Goal: Communication & Community: Connect with others

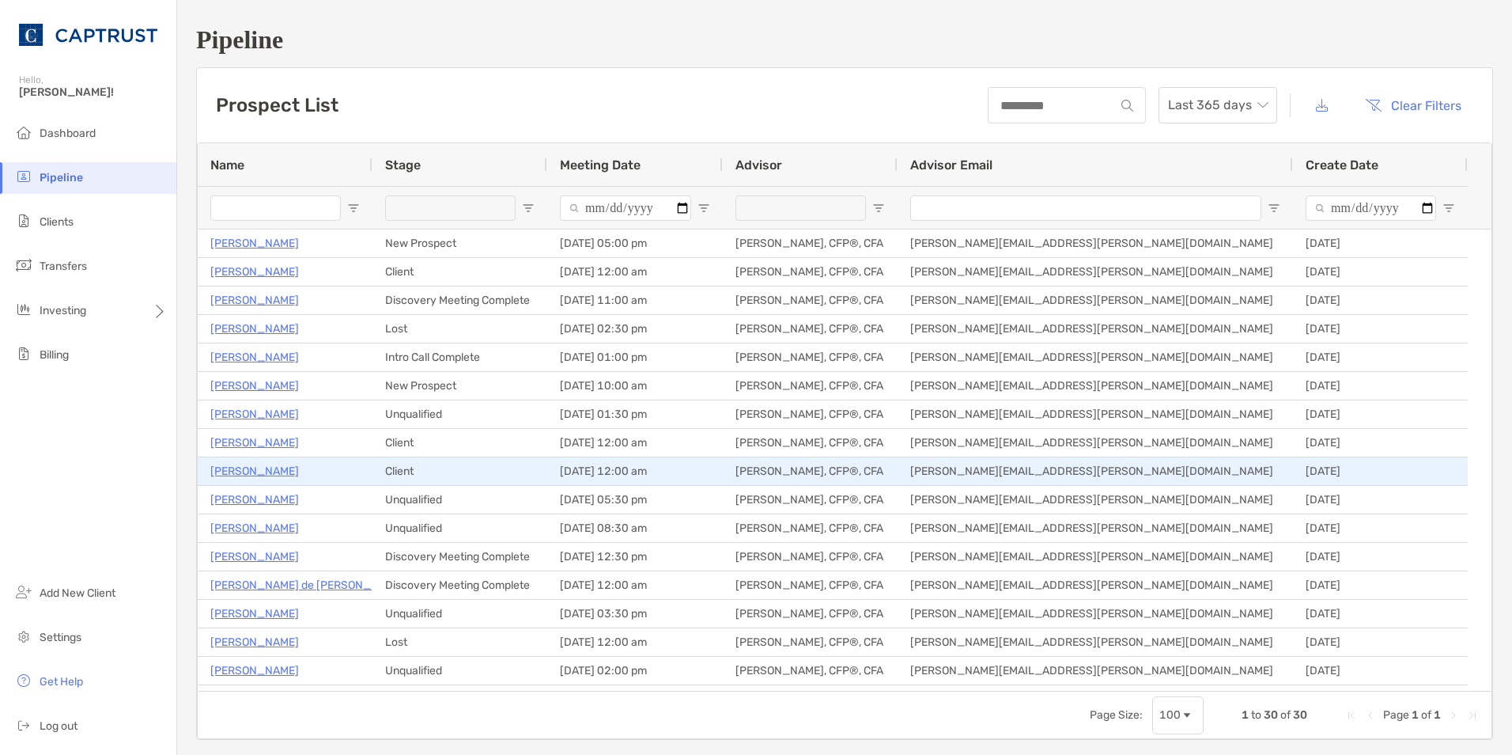
click at [238, 466] on p "[PERSON_NAME]" at bounding box center [254, 471] width 89 height 20
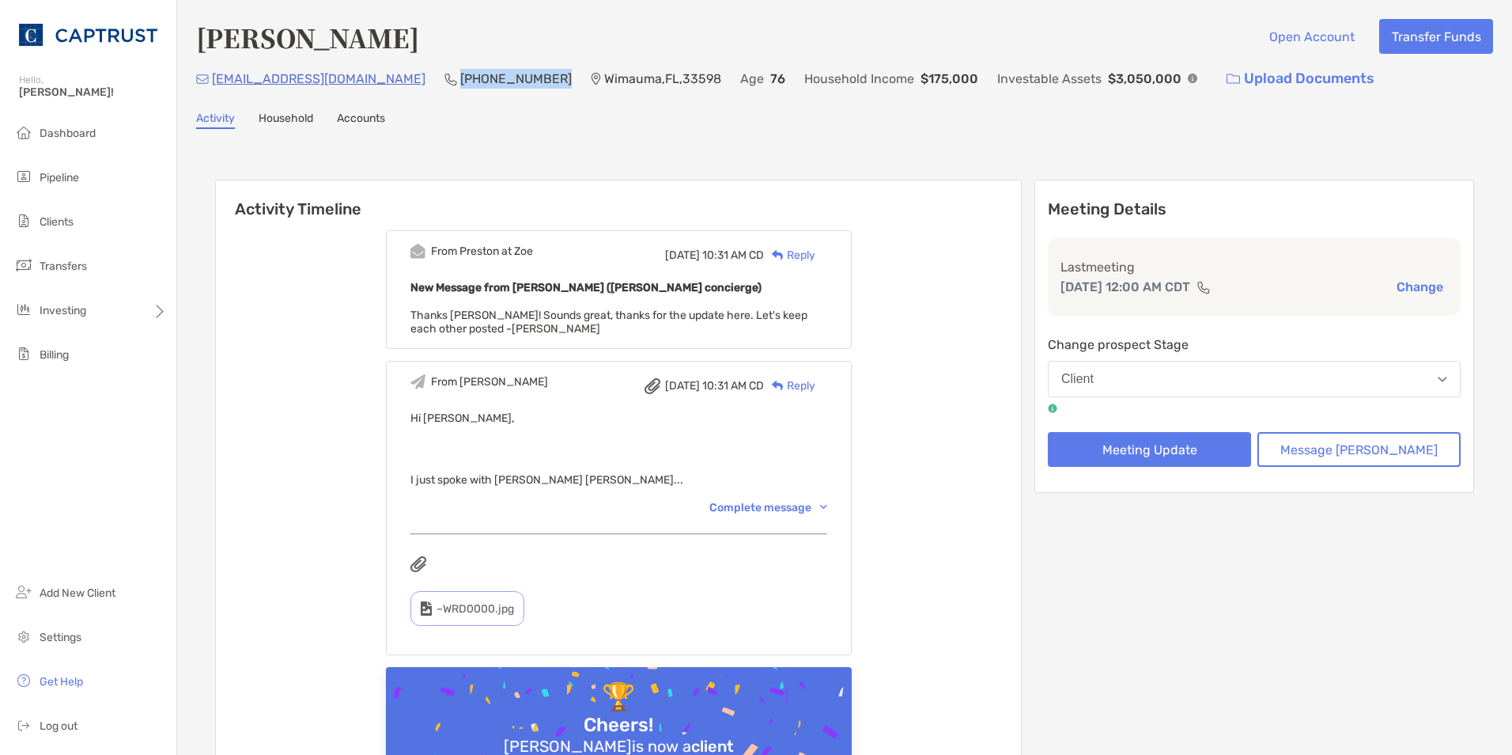
drag, startPoint x: 479, startPoint y: 78, endPoint x: 382, endPoint y: 93, distance: 97.5
click at [382, 93] on div "mjwetter60@gmail.com (703) 399-1392 Wimauma , FL , 33598 Age 76 Household Incom…" at bounding box center [844, 79] width 1297 height 34
copy p "(703) 399-1392"
click at [1333, 456] on button "Message [PERSON_NAME]" at bounding box center [1359, 449] width 203 height 35
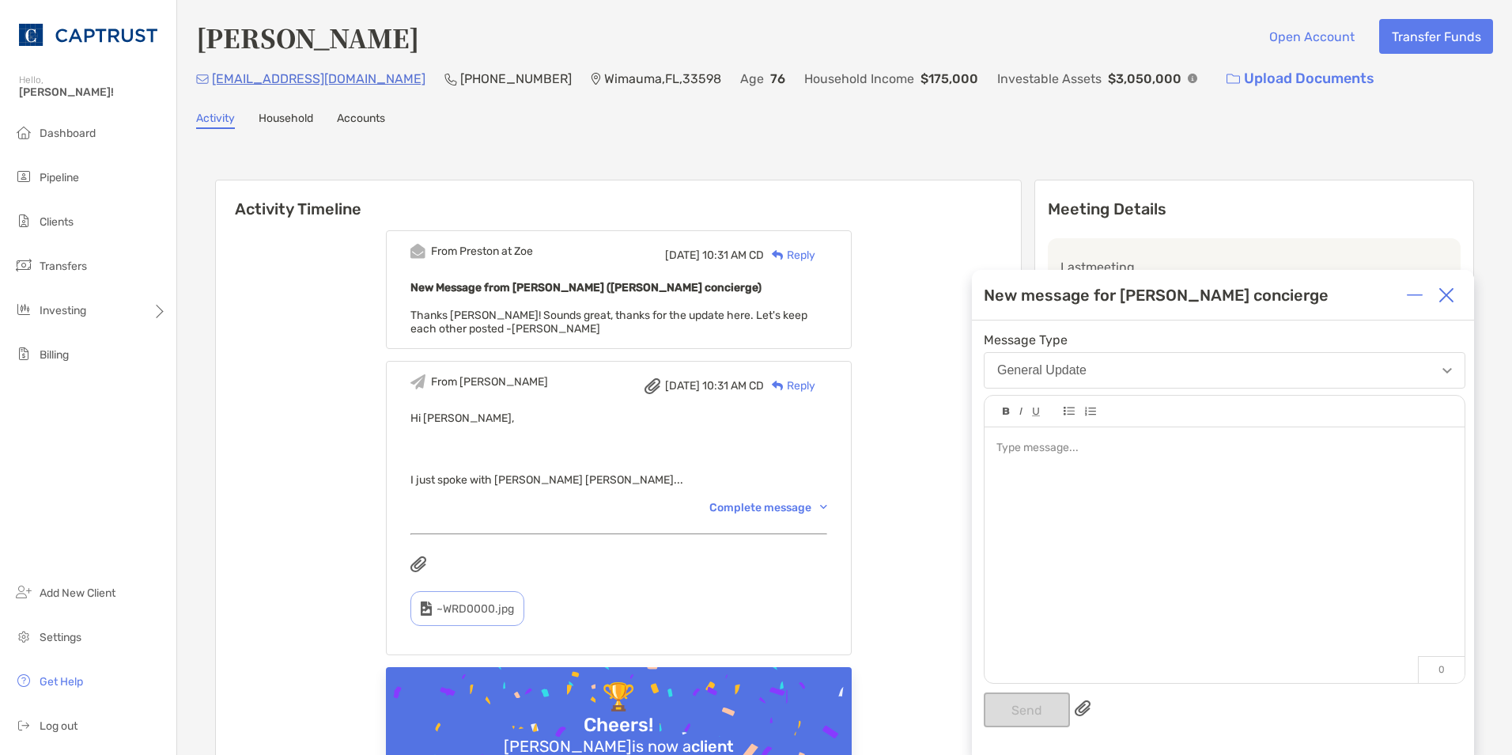
click at [1333, 456] on div at bounding box center [1225, 448] width 456 height 17
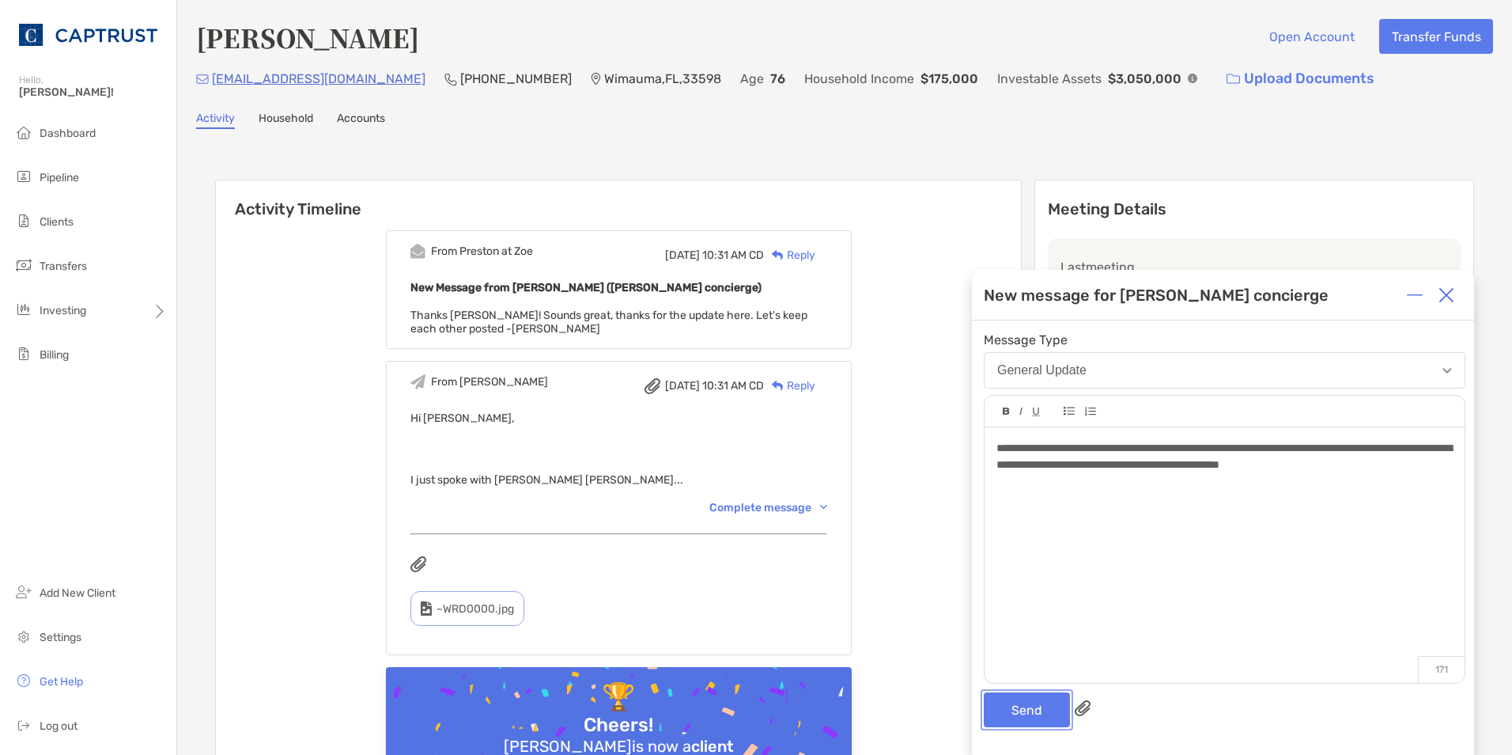
click at [1024, 707] on button "Send" at bounding box center [1027, 709] width 86 height 35
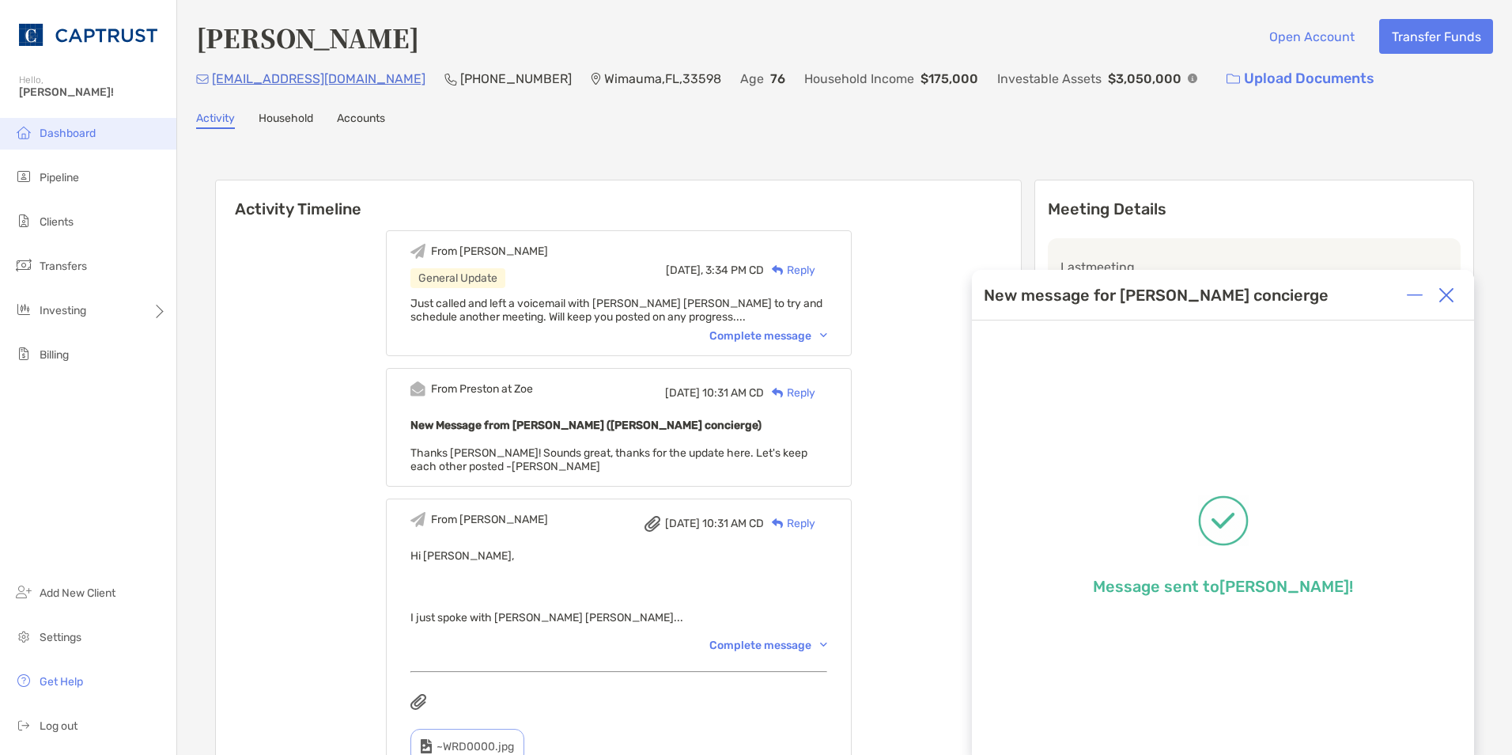
click at [84, 142] on li "Dashboard" at bounding box center [88, 134] width 176 height 32
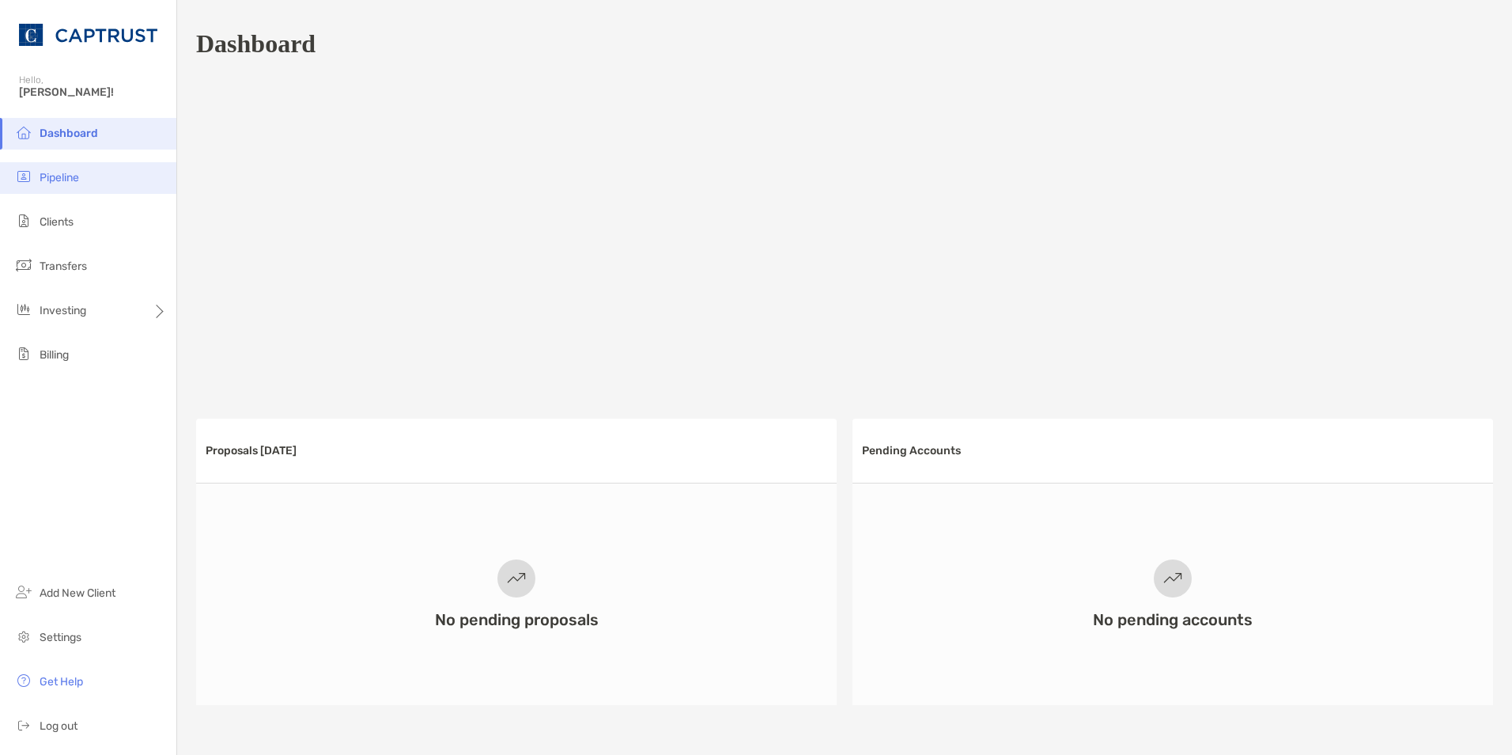
click at [81, 165] on li "Pipeline" at bounding box center [88, 178] width 176 height 32
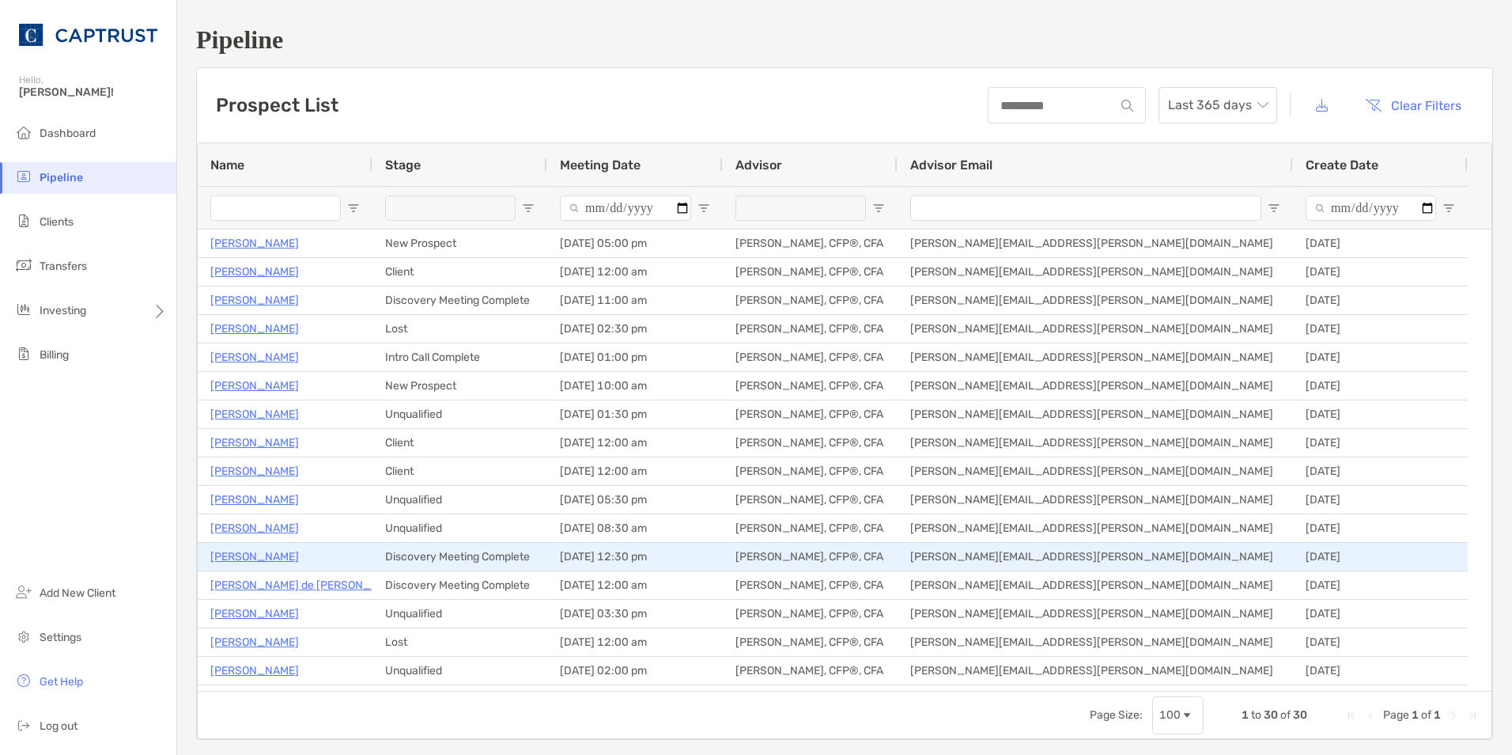
click at [232, 555] on p "[PERSON_NAME]" at bounding box center [254, 557] width 89 height 20
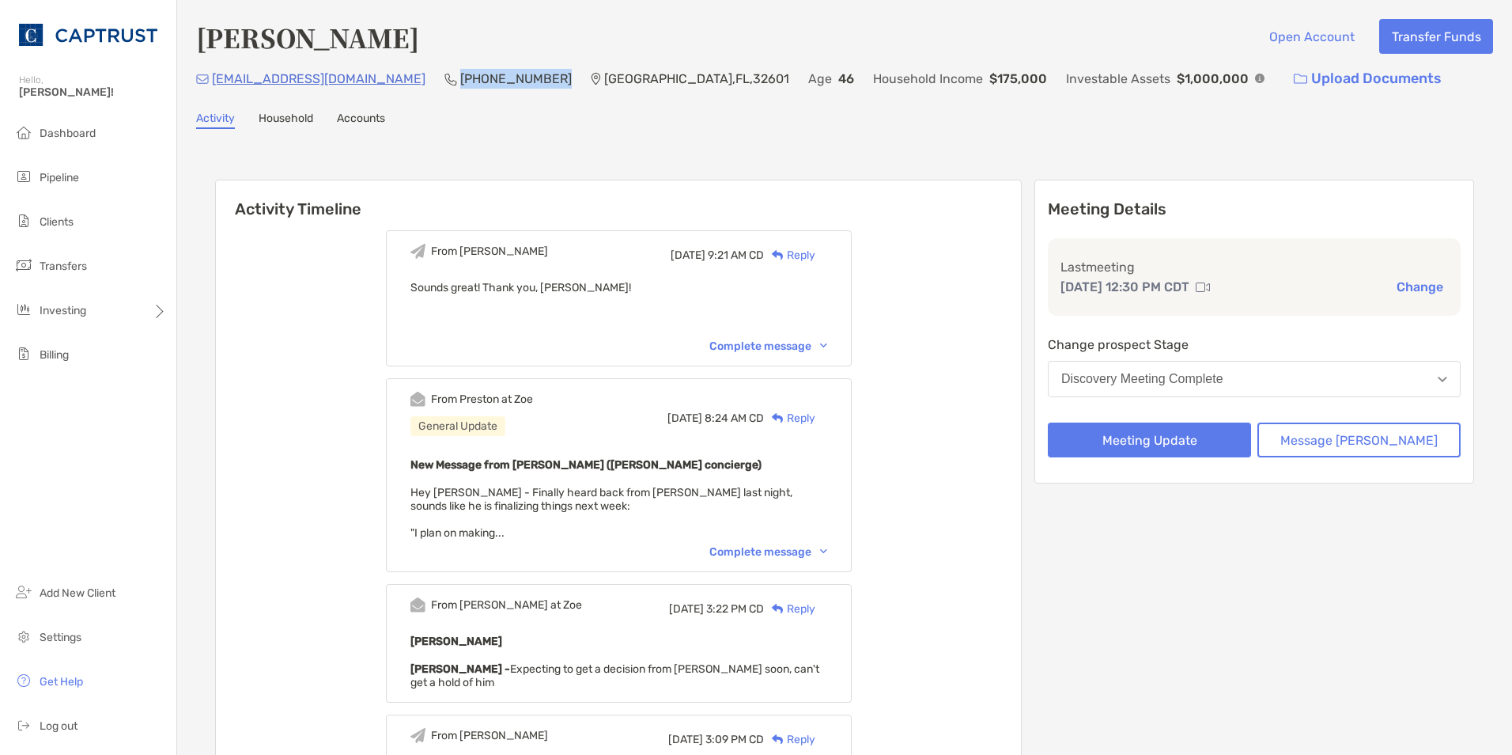
drag, startPoint x: 482, startPoint y: 81, endPoint x: 401, endPoint y: 89, distance: 81.1
click at [401, 89] on div "[EMAIL_ADDRESS][DOMAIN_NAME] (608) 359-[GEOGRAPHIC_DATA] Age [DEMOGRAPHIC_DATA]…" at bounding box center [844, 79] width 1297 height 34
copy p "[PHONE_NUMBER]"
click at [1349, 429] on button "Message [PERSON_NAME]" at bounding box center [1359, 439] width 203 height 35
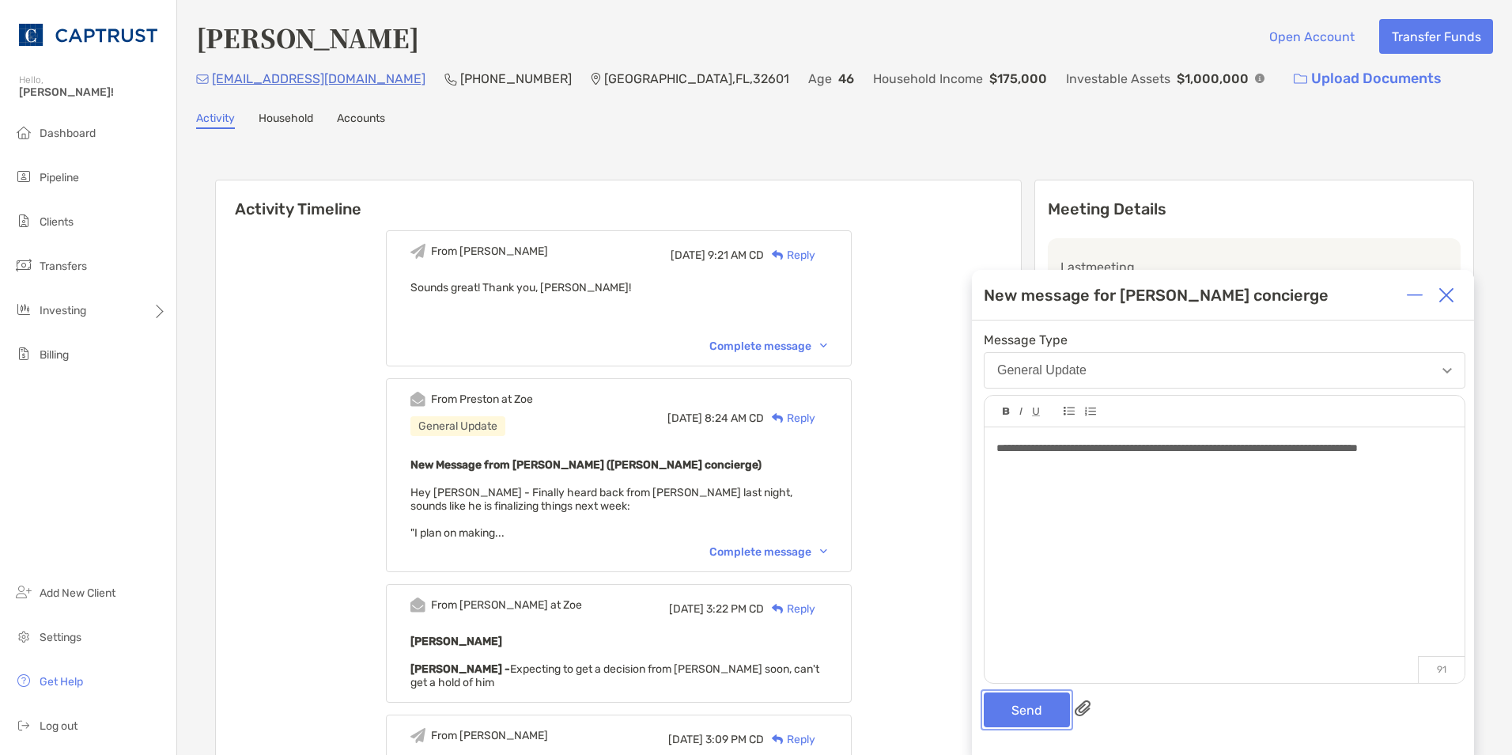
click at [1017, 704] on button "Send" at bounding box center [1027, 709] width 86 height 35
